Goal: Task Accomplishment & Management: Use online tool/utility

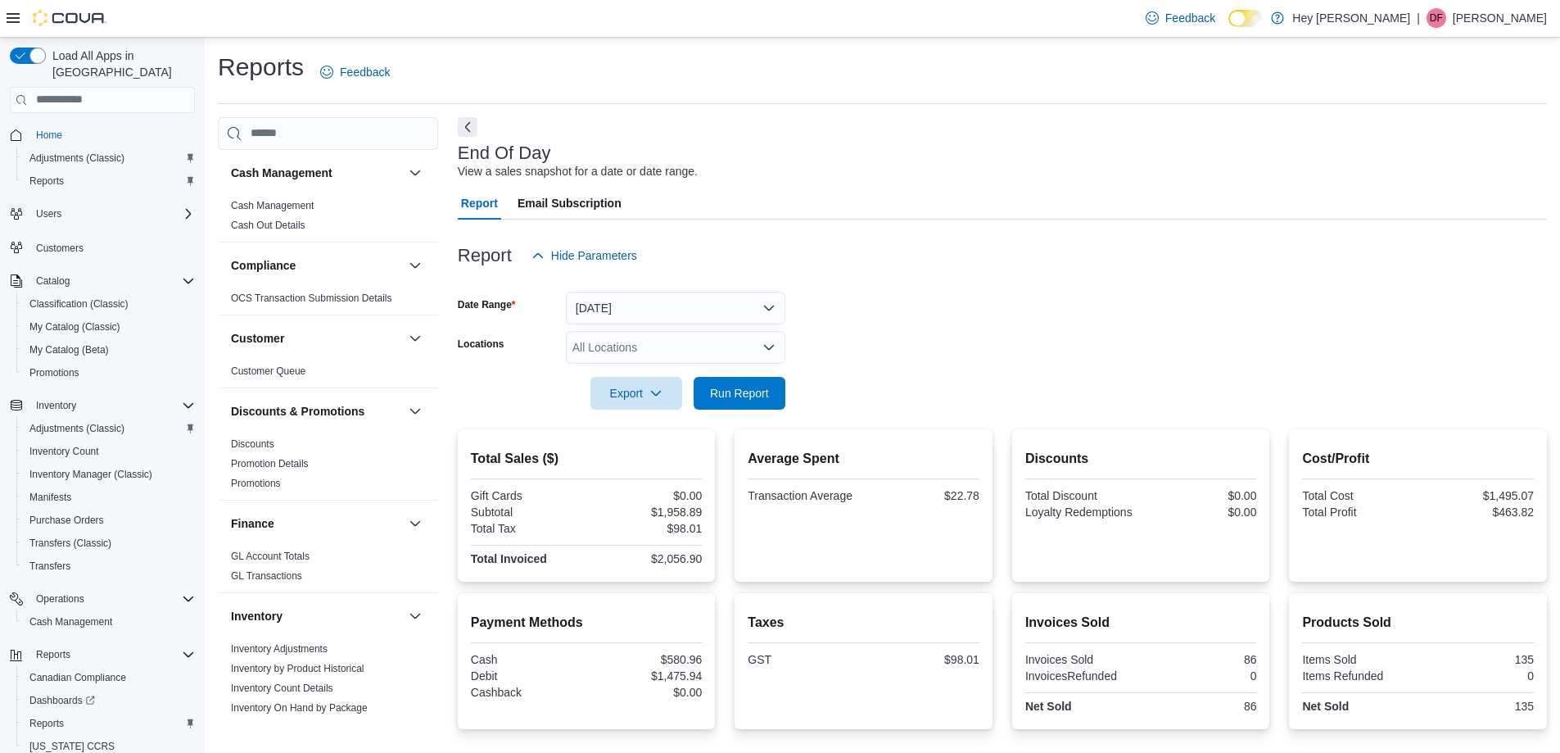
click at [1046, 272] on form "Date Range [DATE] Locations All Locations Export Run Report" at bounding box center [1002, 341] width 1089 height 138
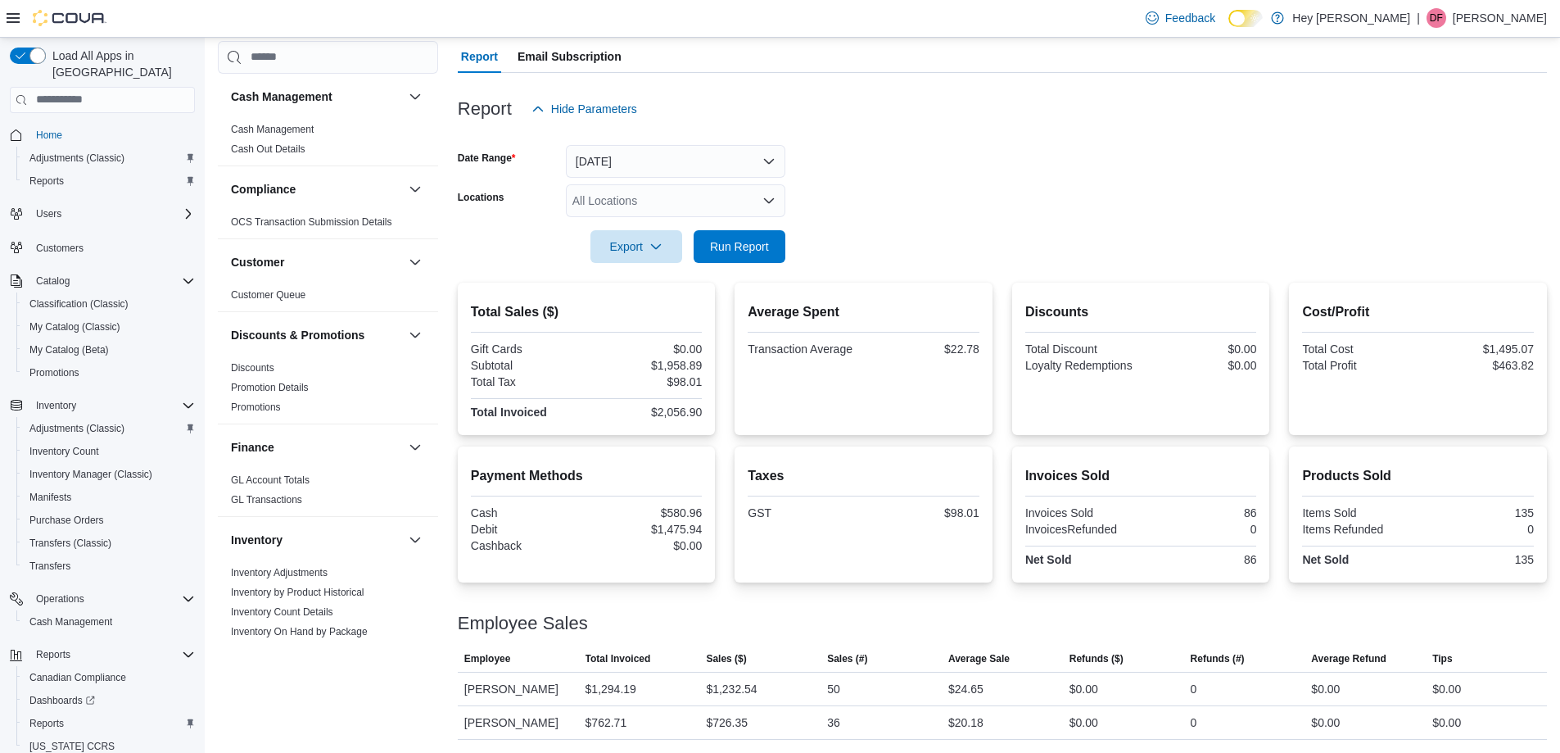
scroll to position [890, 0]
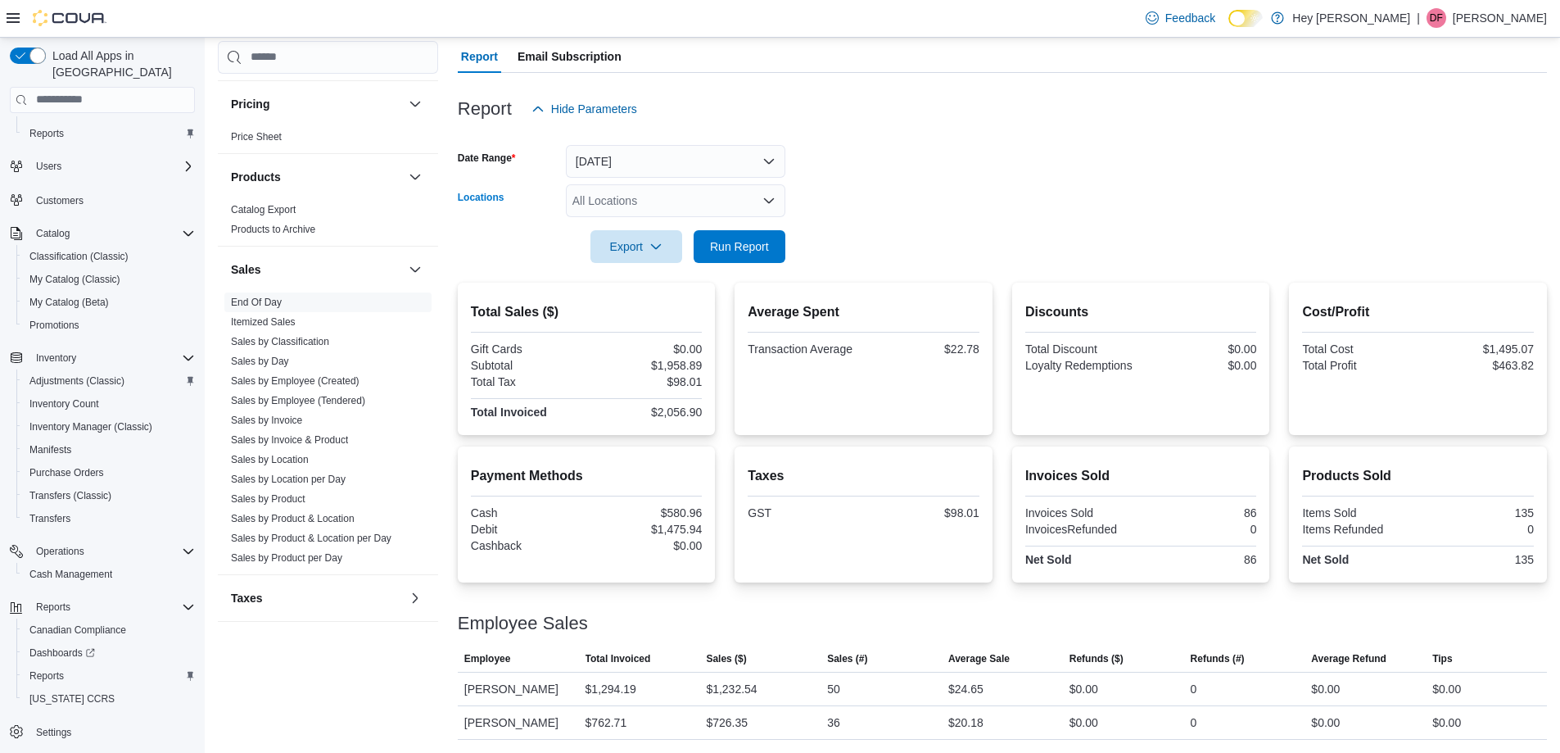
click at [775, 202] on icon "Open list of options" at bounding box center [768, 200] width 13 height 13
click at [721, 237] on button "Hey [PERSON_NAME]" at bounding box center [675, 229] width 219 height 24
click at [1016, 218] on div at bounding box center [1002, 223] width 1089 height 13
click at [771, 202] on icon "Open list of options" at bounding box center [768, 200] width 13 height 13
click at [742, 232] on div "[STREET_ADDRESS]" at bounding box center [676, 228] width 200 height 16
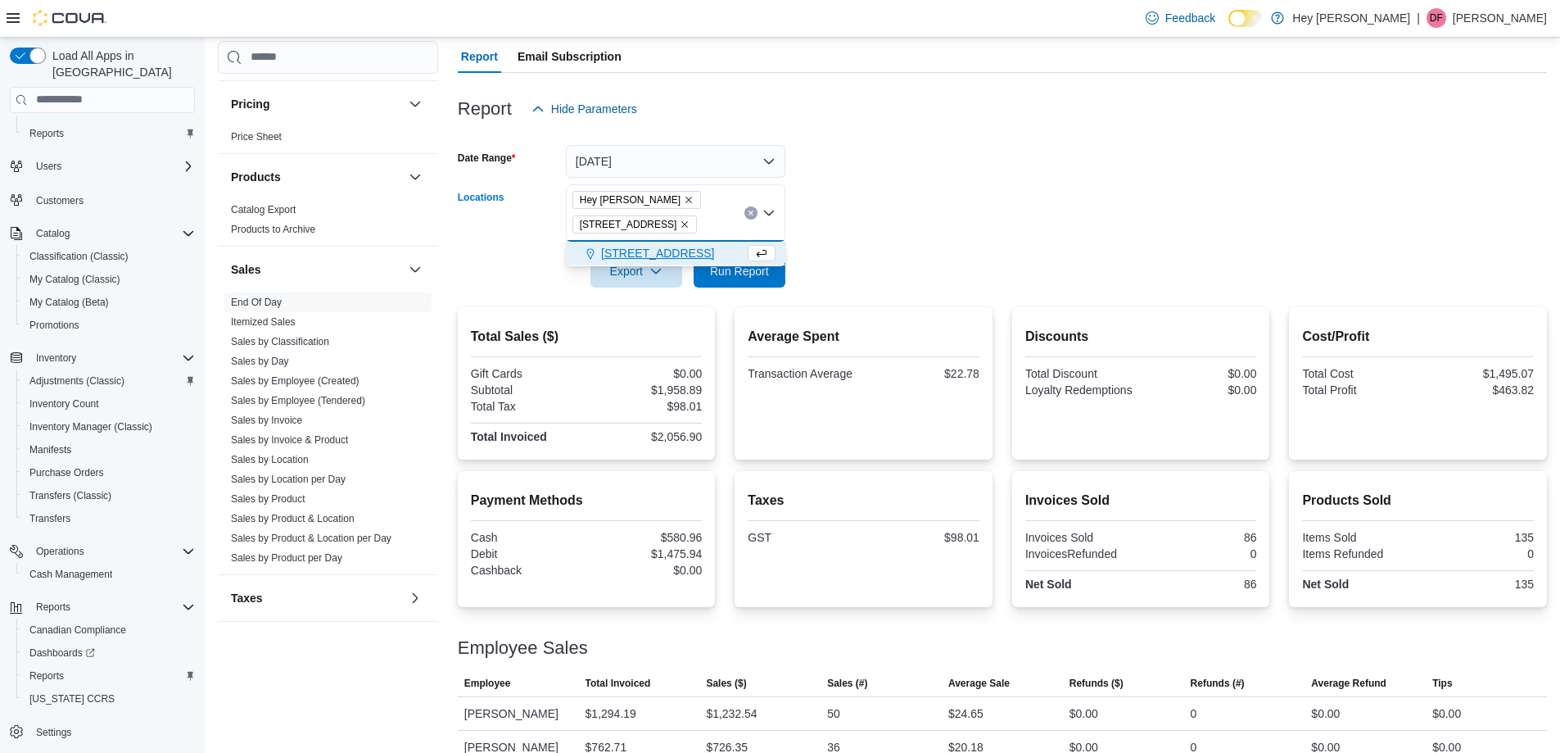
click at [896, 214] on form "Date Range [DATE] Locations Hey [PERSON_NAME] [STREET_ADDRESS] Selected. Hey [P…" at bounding box center [1002, 206] width 1089 height 162
click at [758, 266] on span "Run Report" at bounding box center [739, 270] width 59 height 16
click at [683, 225] on icon "Remove 10311 103 Avenue NW from selection in this group" at bounding box center [685, 224] width 7 height 7
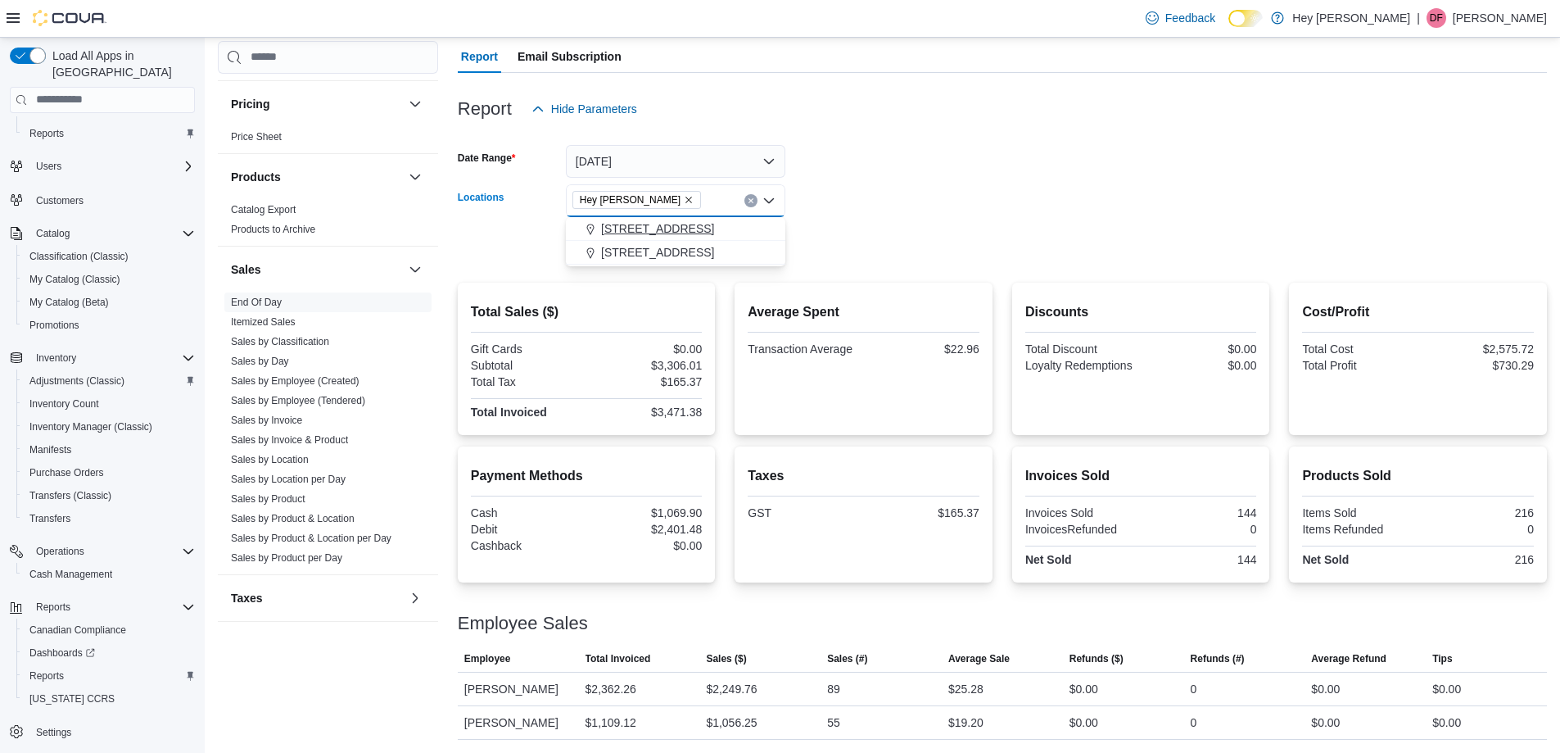
click at [699, 230] on span "[STREET_ADDRESS]" at bounding box center [657, 228] width 113 height 16
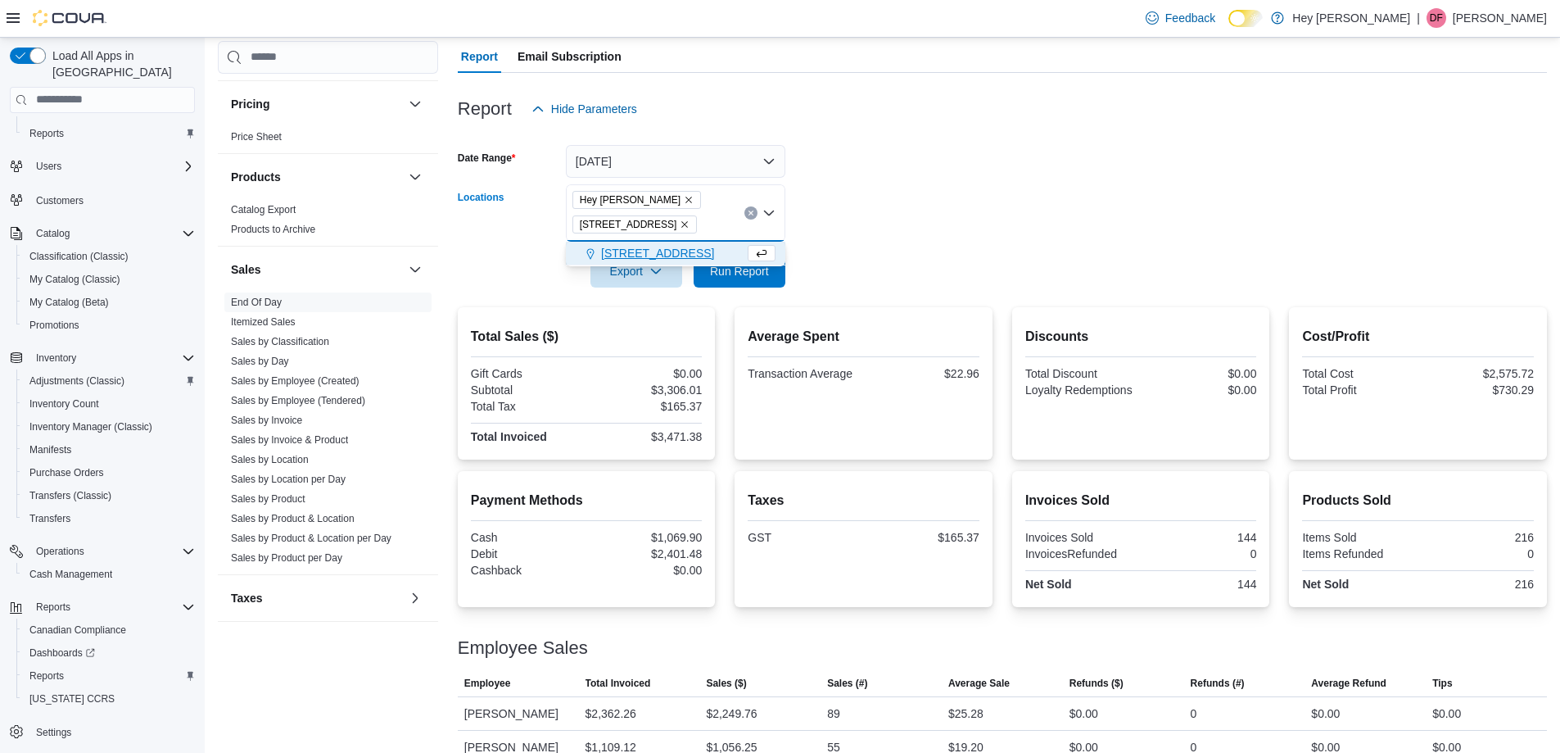
click at [934, 260] on form "Date Range [DATE] Locations Hey [PERSON_NAME] [STREET_ADDRESS] Selected. Hey [P…" at bounding box center [1002, 206] width 1089 height 162
click at [720, 262] on span "Run Report" at bounding box center [739, 270] width 72 height 33
click at [940, 268] on form "Date Range [DATE] Locations Hey Bud Cannabis [STREET_ADDRESS] Export Run Report" at bounding box center [1002, 206] width 1089 height 162
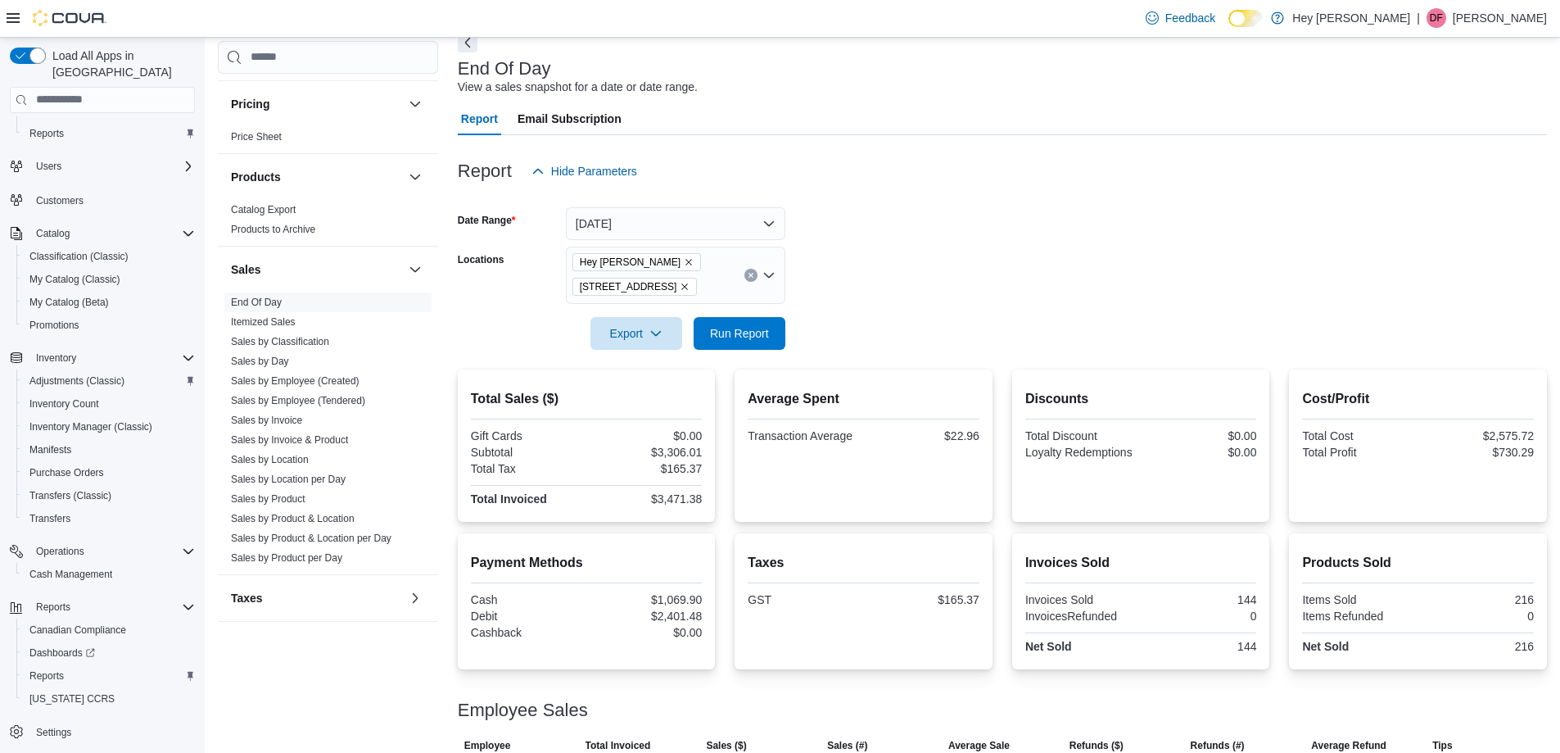
scroll to position [164, 0]
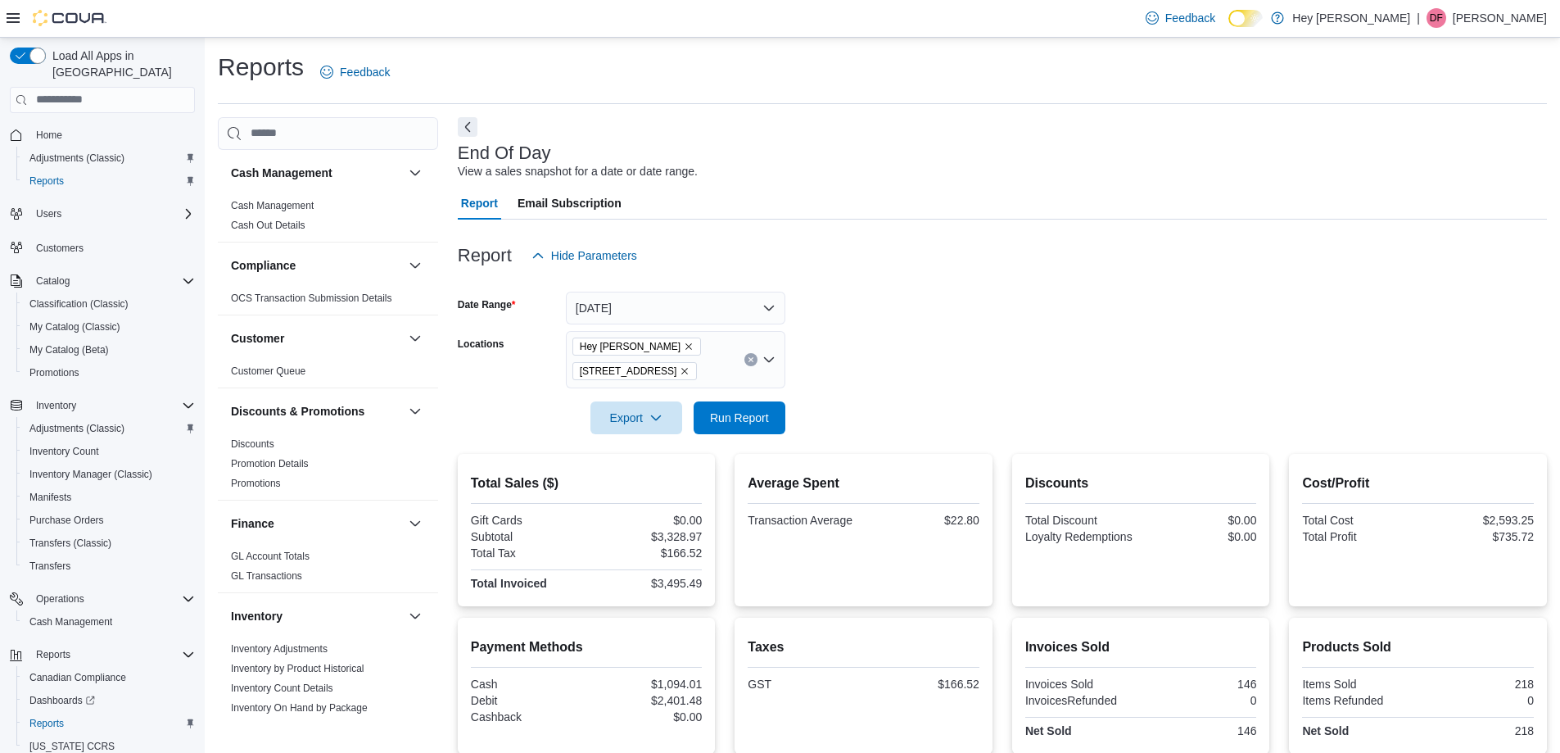
click at [684, 342] on icon "Remove Hey Bud Cannabis from selection in this group" at bounding box center [689, 346] width 10 height 10
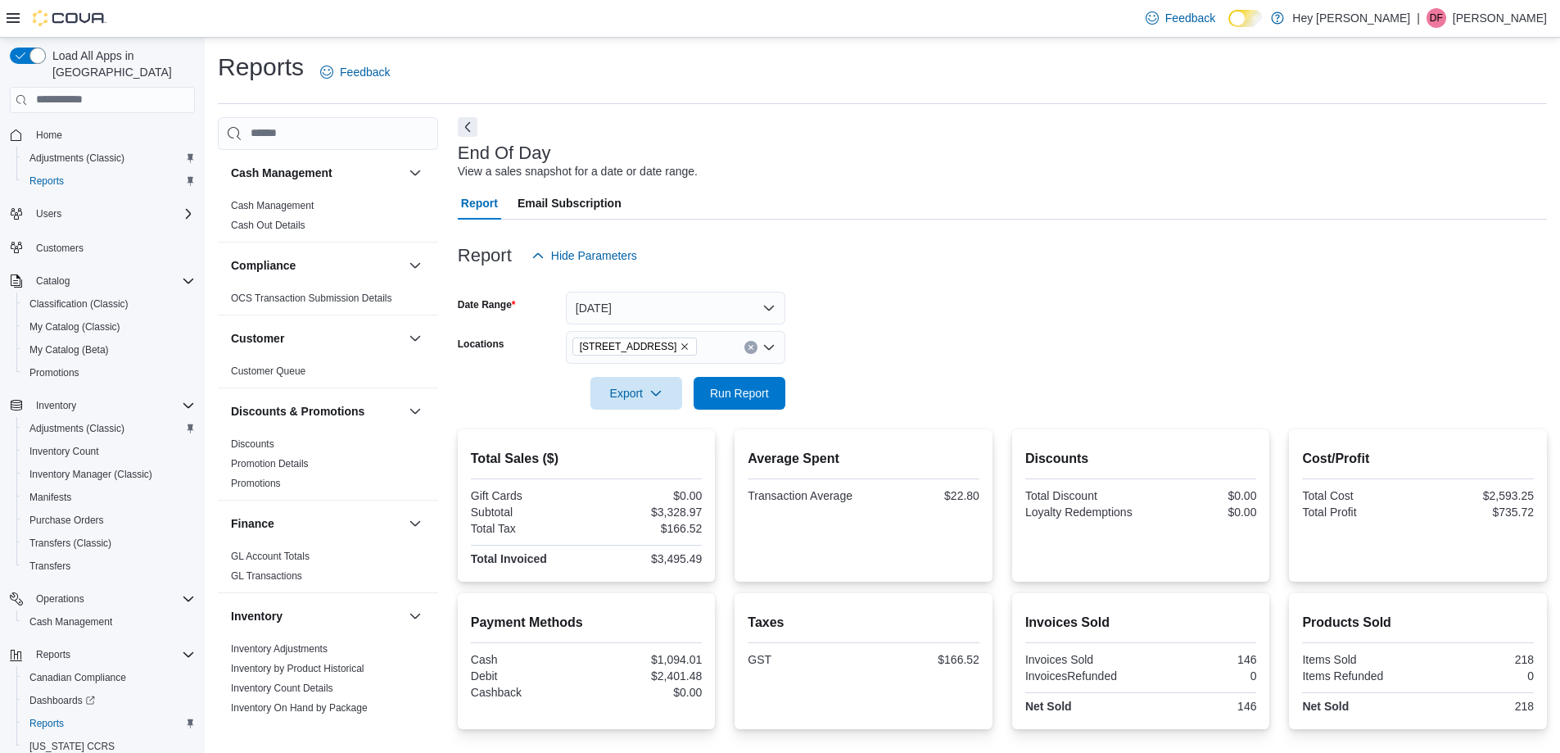
click at [908, 386] on form "Date Range Today Locations 10311 103 Avenue NW Export Run Report" at bounding box center [1002, 341] width 1089 height 138
click at [753, 395] on span "Run Report" at bounding box center [739, 392] width 59 height 16
click at [745, 403] on span "Run Report" at bounding box center [739, 392] width 72 height 33
